Goal: Task Accomplishment & Management: Complete application form

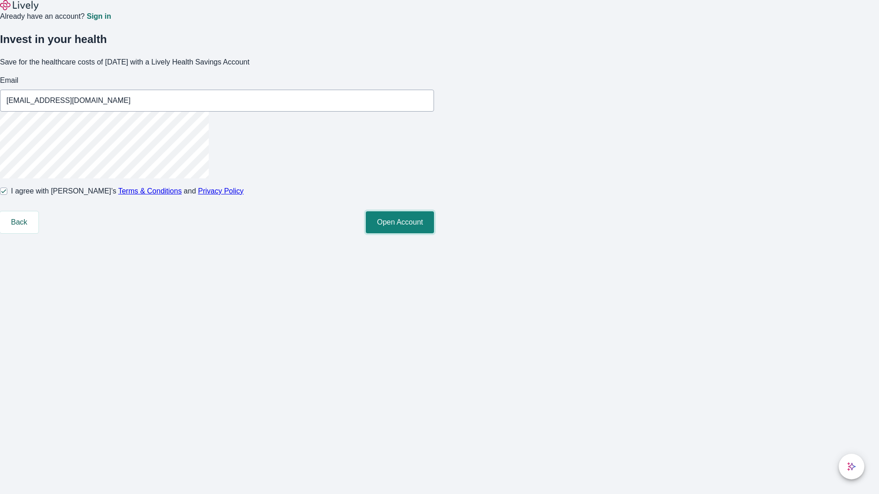
click at [434, 233] on button "Open Account" at bounding box center [400, 222] width 68 height 22
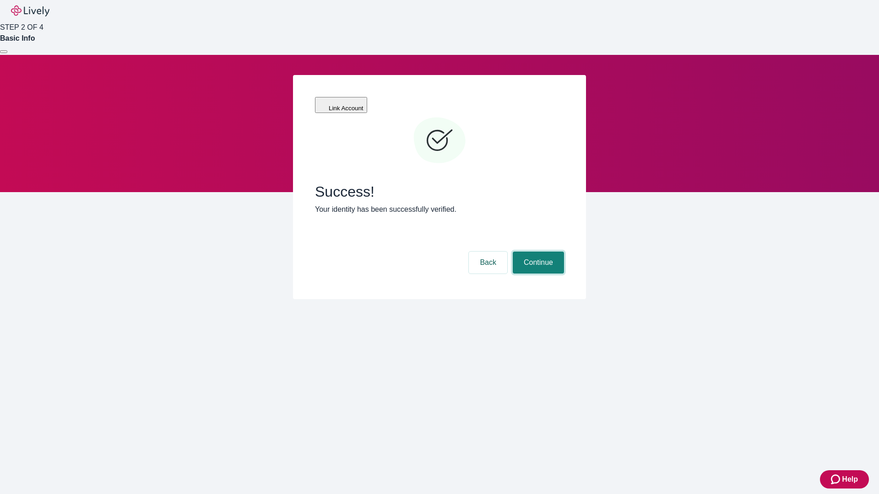
click at [537, 252] on button "Continue" at bounding box center [537, 263] width 51 height 22
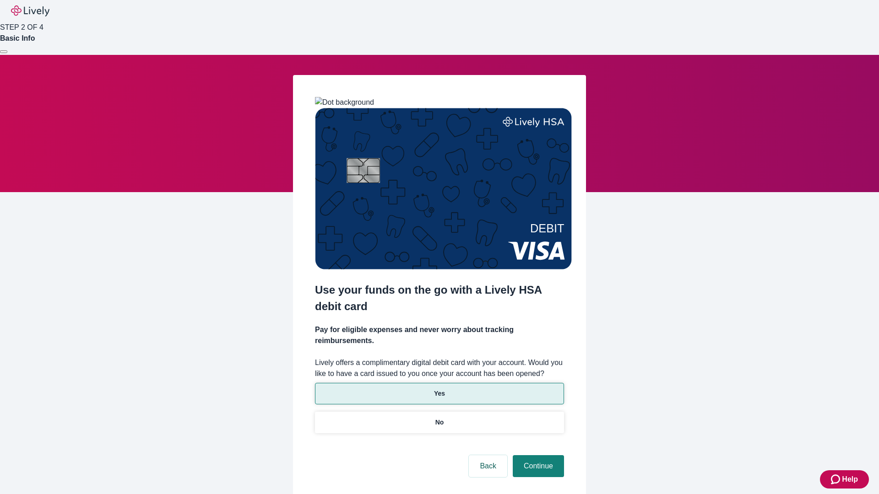
click at [439, 389] on p "Yes" at bounding box center [439, 394] width 11 height 10
click at [537, 455] on button "Continue" at bounding box center [537, 466] width 51 height 22
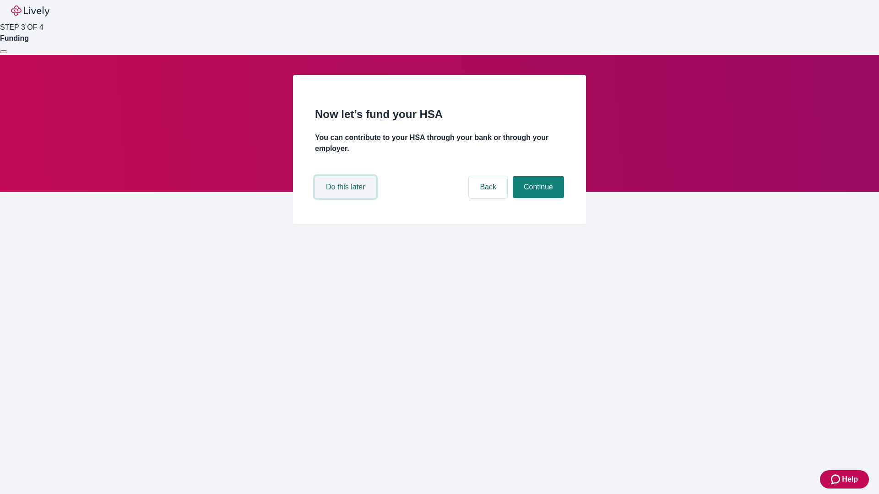
click at [346, 198] on button "Do this later" at bounding box center [345, 187] width 61 height 22
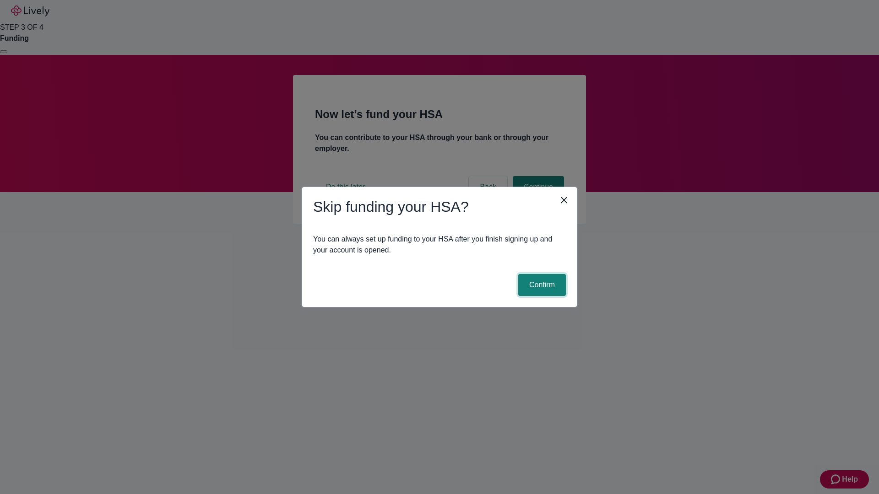
click at [540, 285] on button "Confirm" at bounding box center [542, 285] width 48 height 22
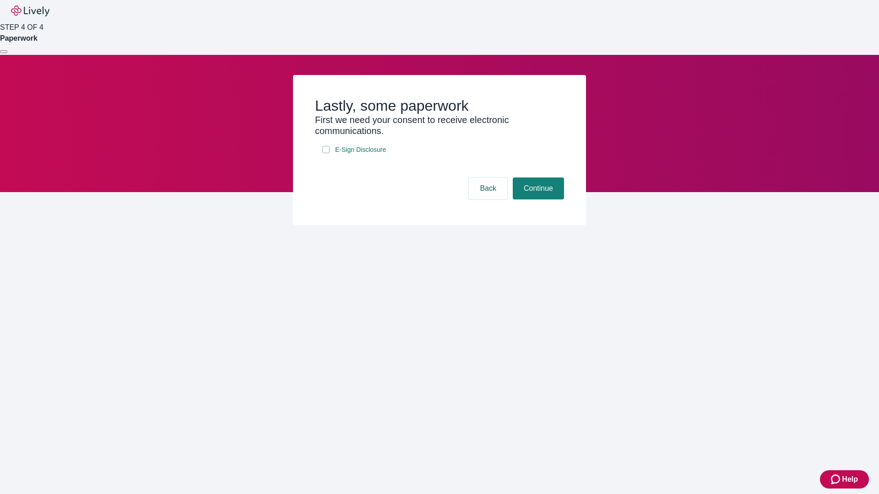
click at [326, 153] on input "E-Sign Disclosure" at bounding box center [325, 149] width 7 height 7
checkbox input "true"
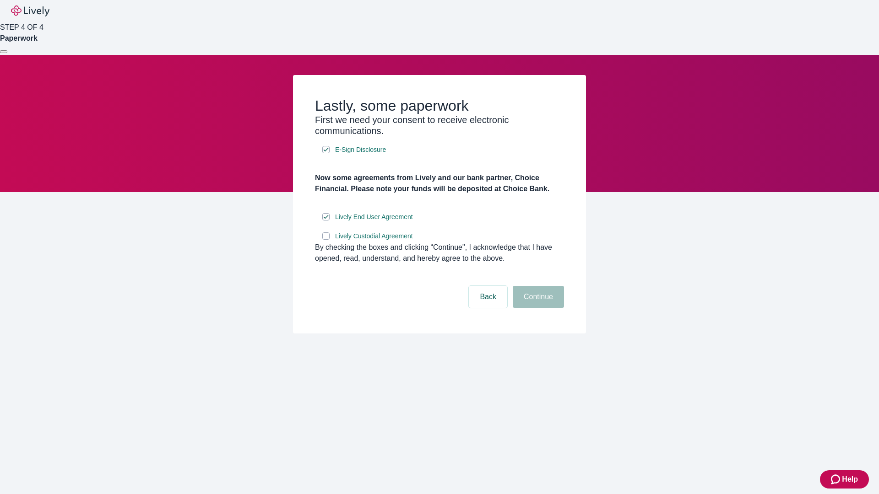
click at [326, 240] on input "Lively Custodial Agreement" at bounding box center [325, 235] width 7 height 7
checkbox input "true"
click at [537, 308] on button "Continue" at bounding box center [537, 297] width 51 height 22
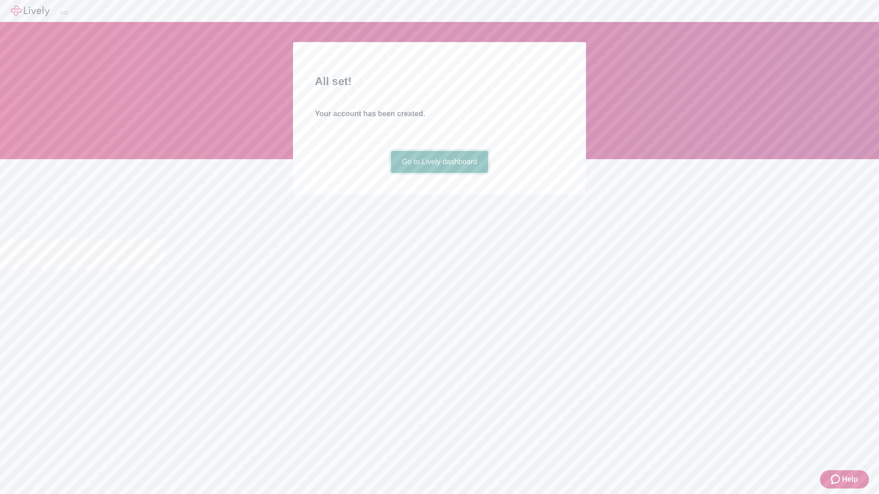
click at [439, 173] on link "Go to Lively dashboard" at bounding box center [439, 162] width 97 height 22
